Goal: Check status: Check status

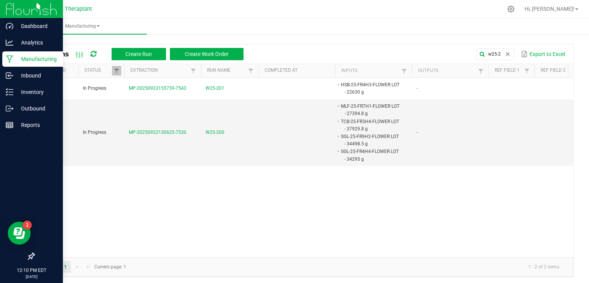
click at [36, 59] on p "Manufacturing" at bounding box center [36, 58] width 46 height 9
click at [37, 62] on p "Manufacturing" at bounding box center [36, 58] width 46 height 9
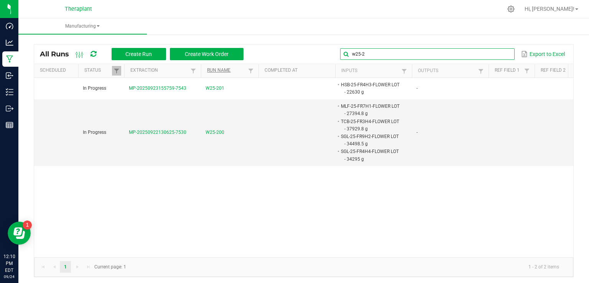
drag, startPoint x: 497, startPoint y: 53, endPoint x: 242, endPoint y: 68, distance: 254.9
click at [279, 73] on kendo-grid "All Runs Create Run Create Work Order w25-2 Export to Excel Scheduled Status Ex…" at bounding box center [304, 160] width 540 height 233
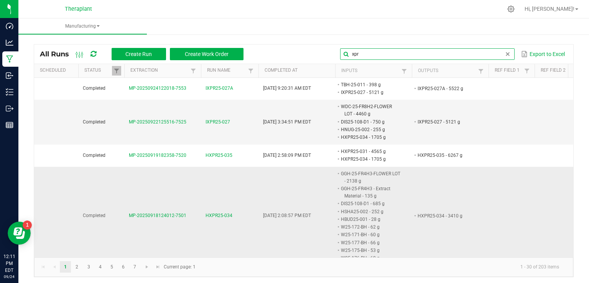
scroll to position [38, 0]
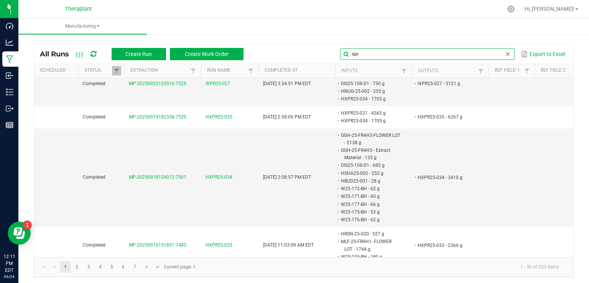
type input "xpr"
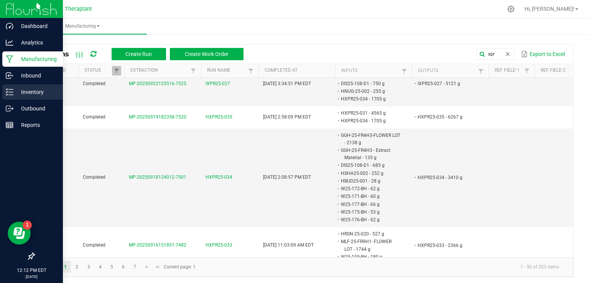
click at [31, 94] on p "Inventory" at bounding box center [36, 91] width 46 height 9
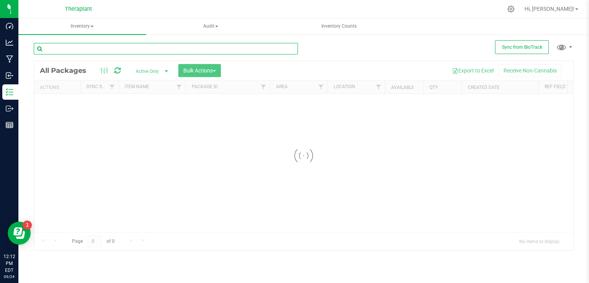
click at [97, 49] on input "text" at bounding box center [166, 48] width 264 height 11
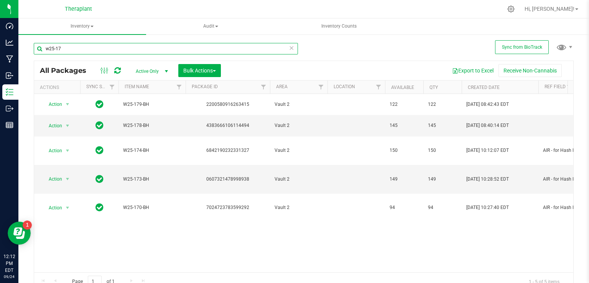
type input "w25-17"
